Goal: Task Accomplishment & Management: Use online tool/utility

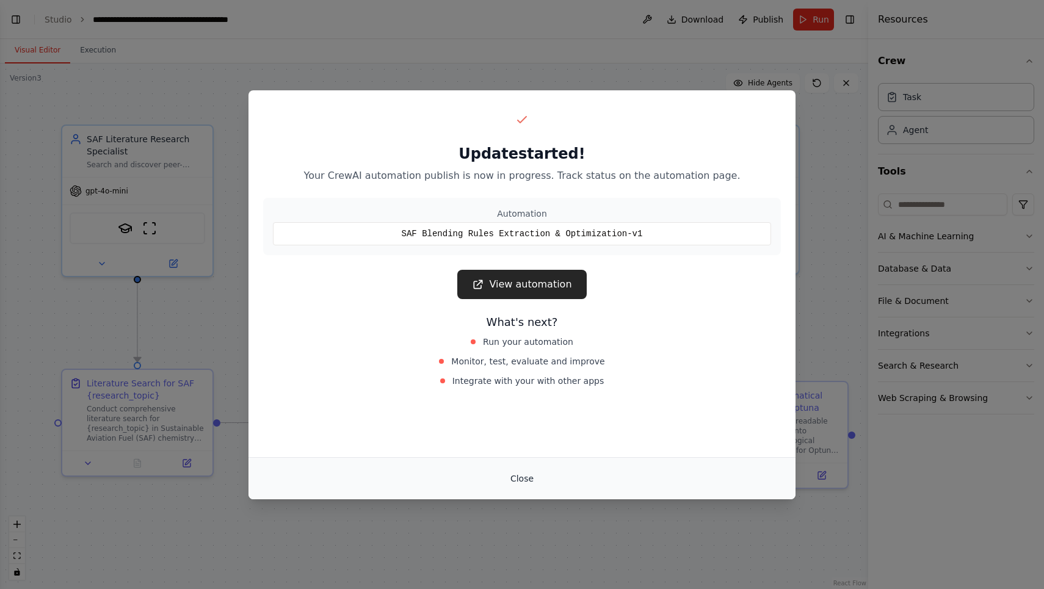
click at [515, 479] on button "Close" at bounding box center [522, 479] width 43 height 22
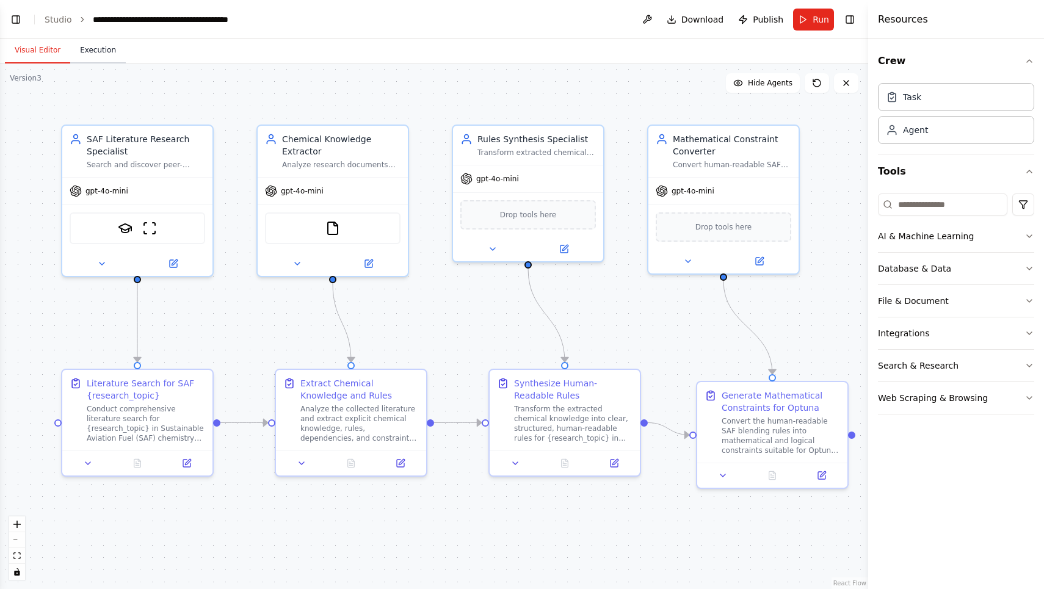
click at [102, 49] on button "Execution" at bounding box center [98, 51] width 56 height 26
click at [44, 56] on button "Visual Editor" at bounding box center [37, 51] width 65 height 26
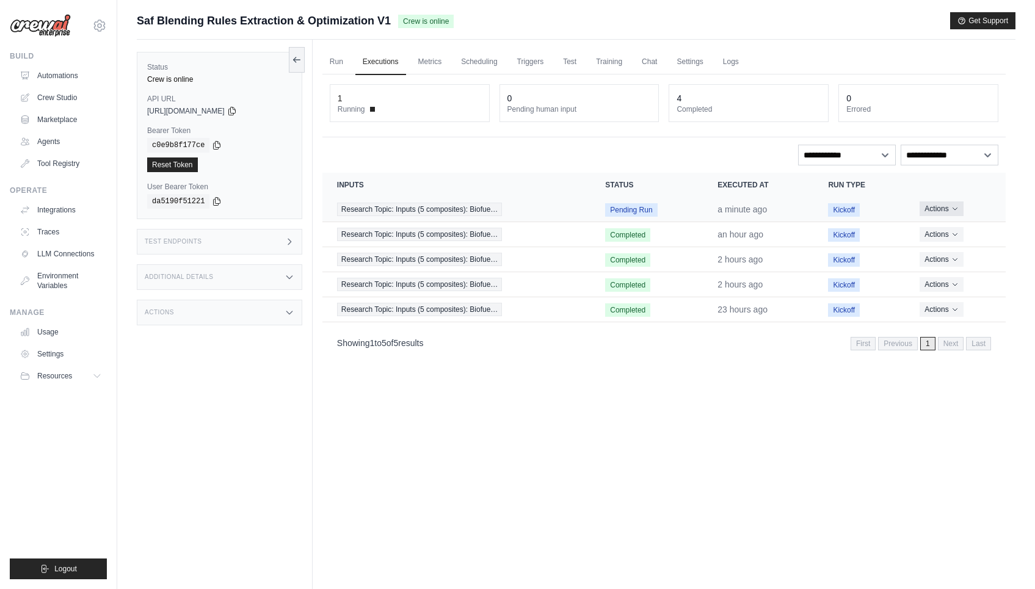
click at [955, 215] on button "Actions" at bounding box center [940, 208] width 43 height 15
click at [954, 251] on button "Delete" at bounding box center [952, 251] width 78 height 20
click at [945, 210] on button "Actions" at bounding box center [942, 208] width 43 height 15
click at [942, 252] on button "Delete" at bounding box center [952, 251] width 78 height 20
click at [959, 210] on icon "Actions for execution" at bounding box center [956, 208] width 7 height 7
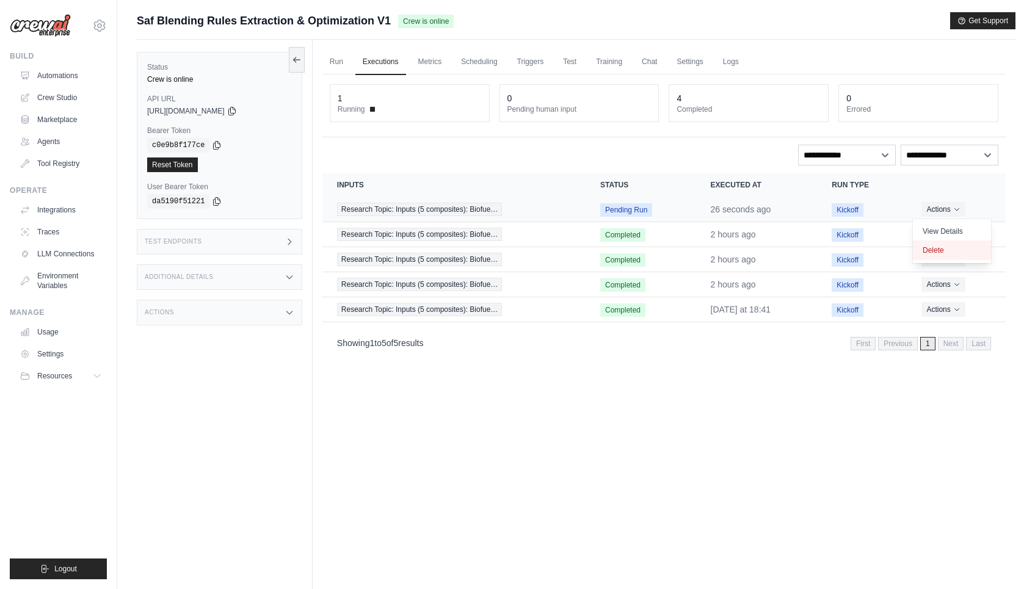
click at [948, 252] on button "Delete" at bounding box center [952, 251] width 78 height 20
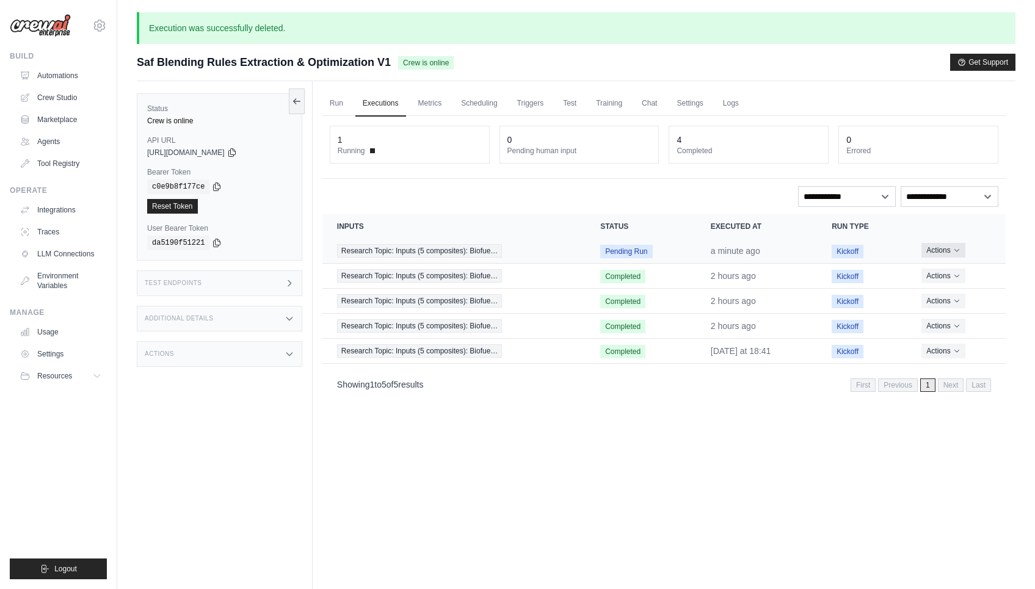
click at [951, 252] on button "Actions" at bounding box center [942, 250] width 43 height 15
click at [943, 291] on button "Delete" at bounding box center [952, 292] width 78 height 20
click at [952, 252] on button "Actions" at bounding box center [942, 250] width 43 height 15
click at [936, 292] on button "Delete" at bounding box center [952, 292] width 78 height 20
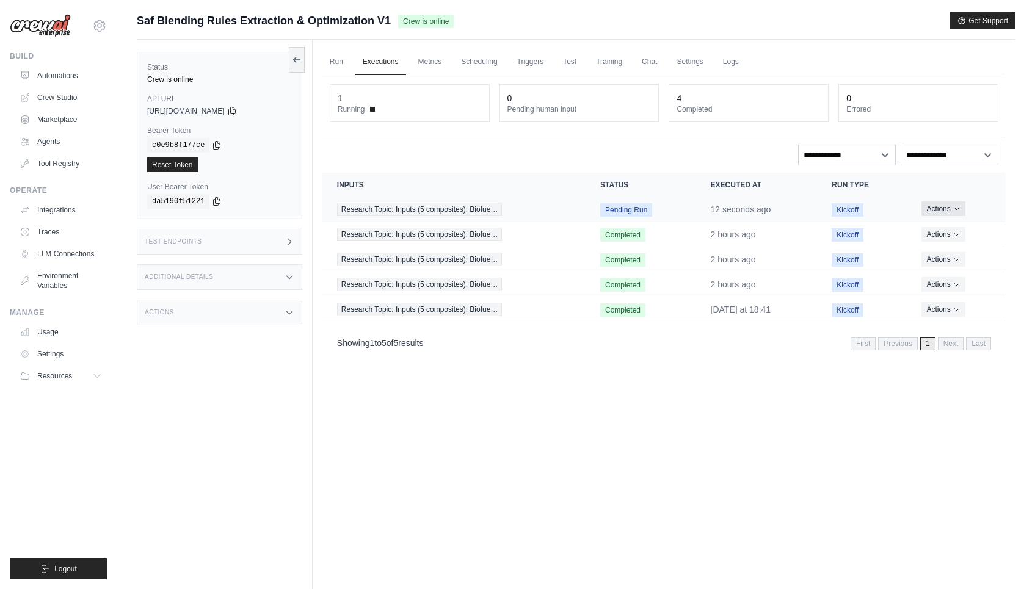
click at [955, 205] on button "Actions" at bounding box center [942, 208] width 43 height 15
click at [944, 247] on button "Delete" at bounding box center [952, 251] width 78 height 20
click at [944, 213] on button "Actions" at bounding box center [942, 208] width 43 height 15
click at [940, 253] on button "Delete" at bounding box center [952, 251] width 78 height 20
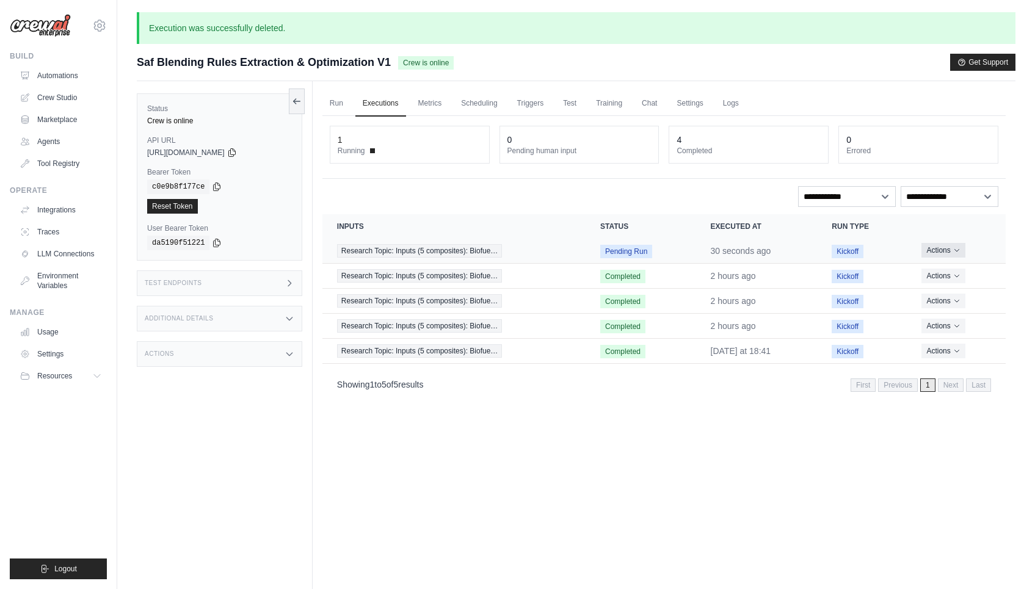
click at [954, 253] on button "Actions" at bounding box center [942, 250] width 43 height 15
click at [942, 298] on button "Delete" at bounding box center [952, 292] width 78 height 20
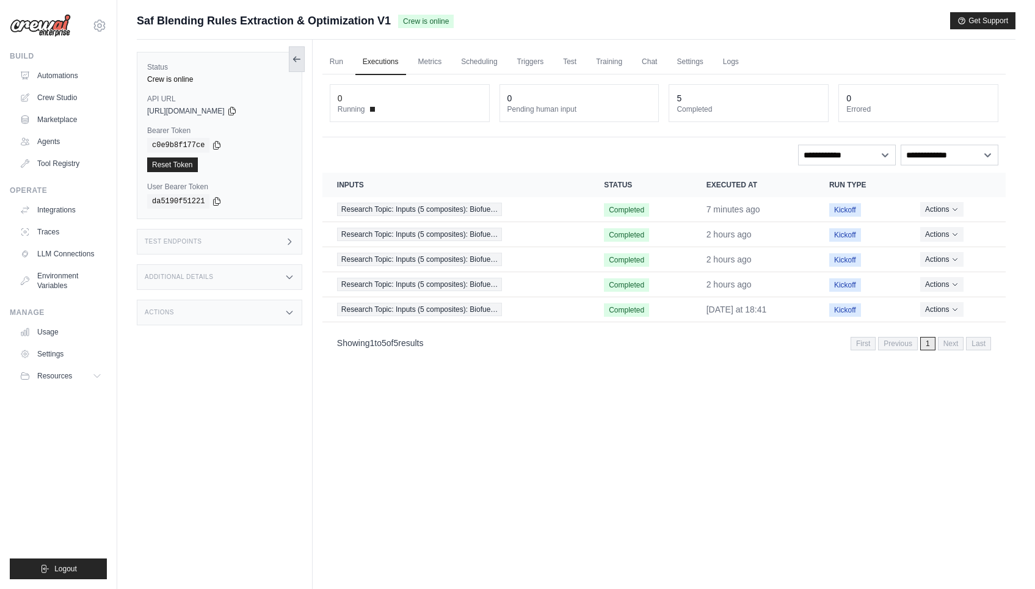
click at [298, 60] on icon at bounding box center [297, 59] width 10 height 10
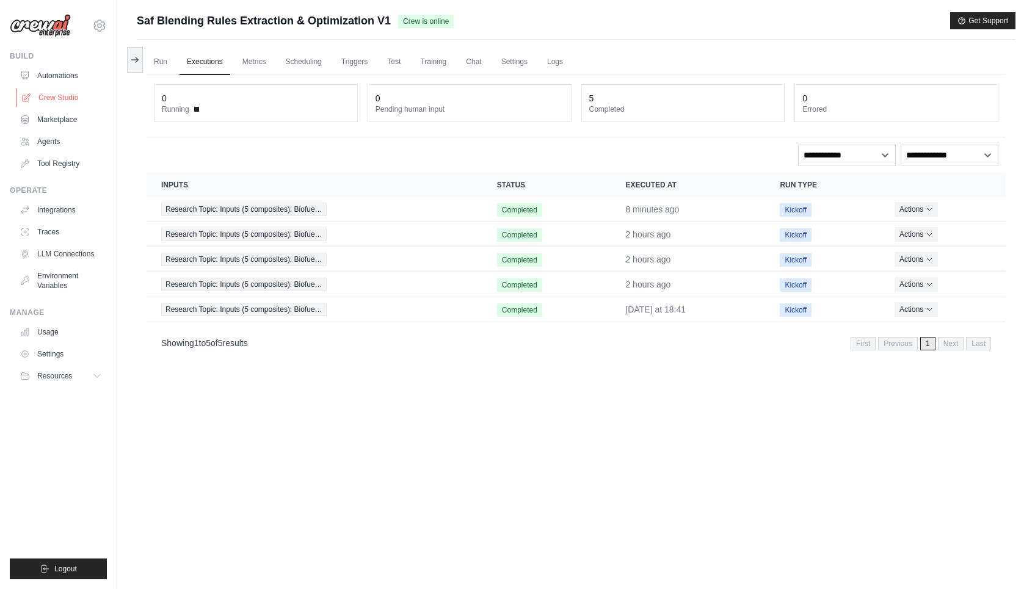
click at [49, 98] on link "Crew Studio" at bounding box center [62, 98] width 92 height 20
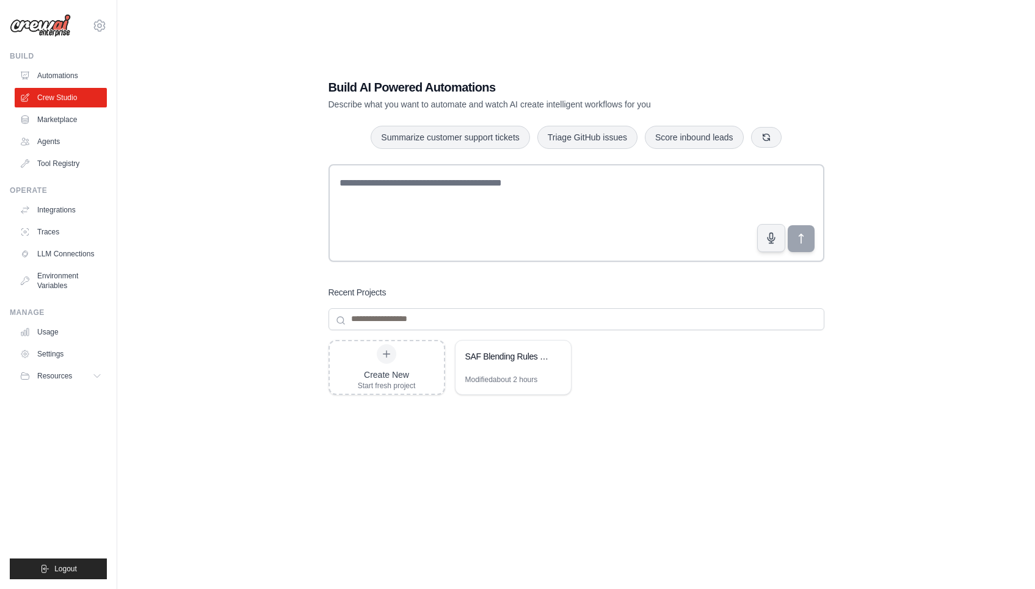
click at [231, 229] on div "Build AI Powered Automations Describe what you want to automate and watch AI cr…" at bounding box center [576, 306] width 878 height 589
click at [491, 361] on div "SAF Blending Rules Extraction & Optimization" at bounding box center [507, 356] width 84 height 12
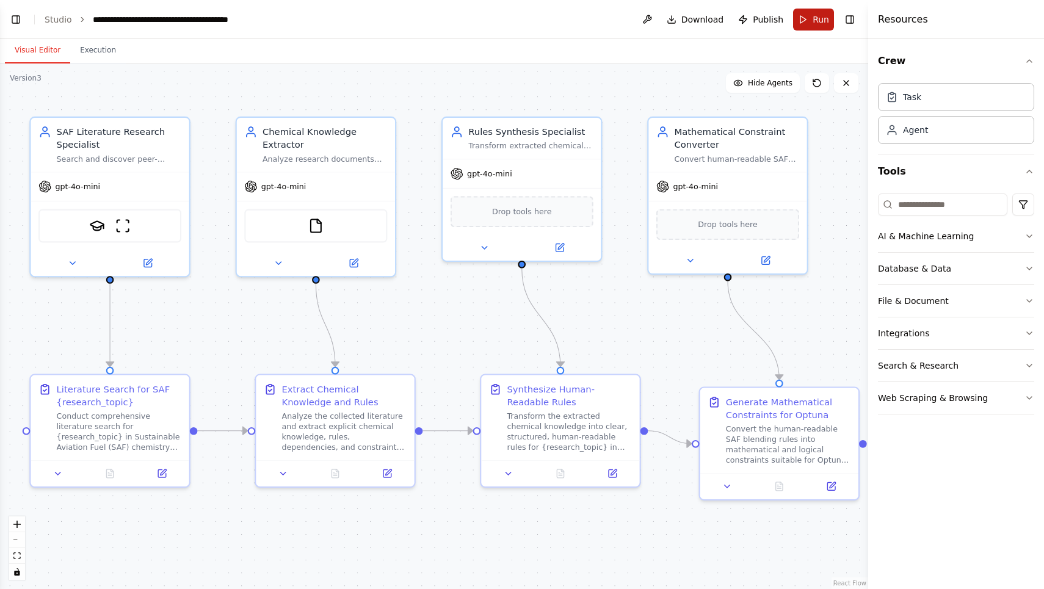
click at [802, 16] on button "Run" at bounding box center [813, 20] width 41 height 22
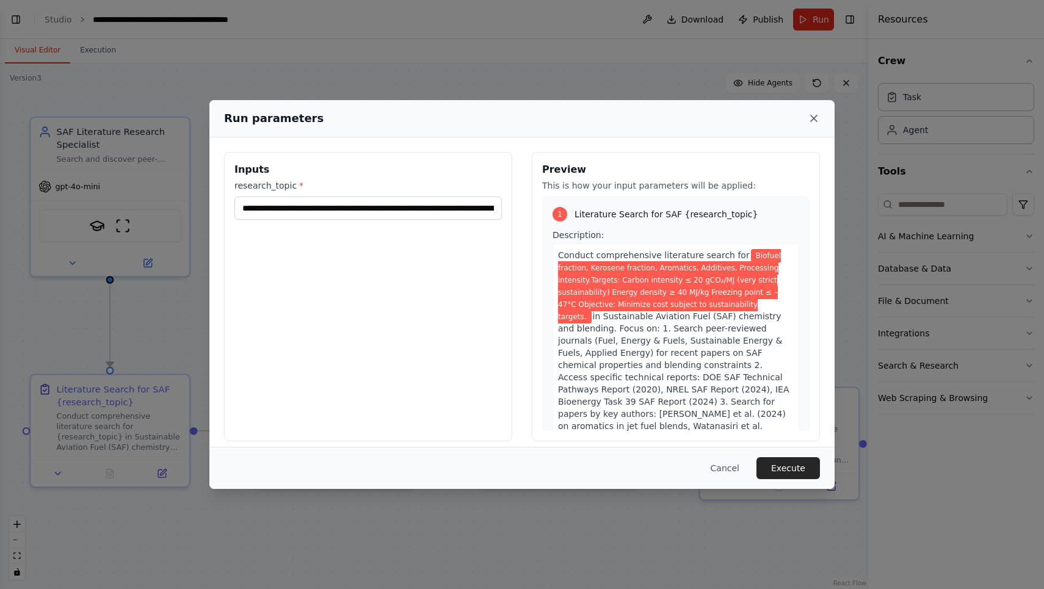
click at [813, 118] on icon at bounding box center [814, 118] width 6 height 6
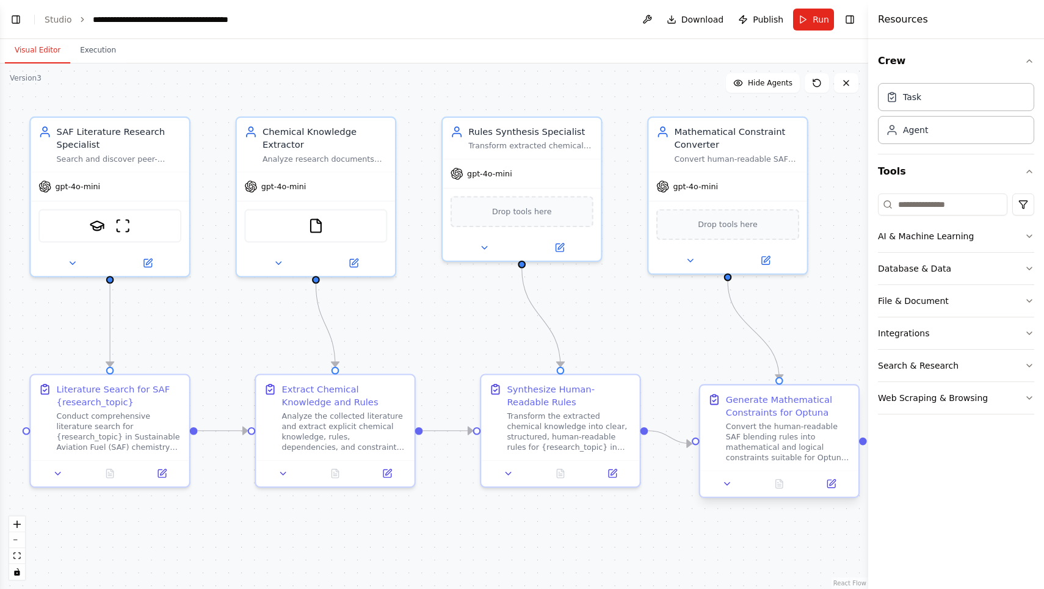
click at [780, 443] on div "Convert the human-readable SAF blending rules into mathematical and logical con…" at bounding box center [788, 441] width 125 height 41
click at [784, 407] on div "Generate Mathematical Constraints for Optuna" at bounding box center [788, 406] width 125 height 26
click at [835, 484] on icon at bounding box center [831, 484] width 8 height 8
